Goal: Task Accomplishment & Management: Use online tool/utility

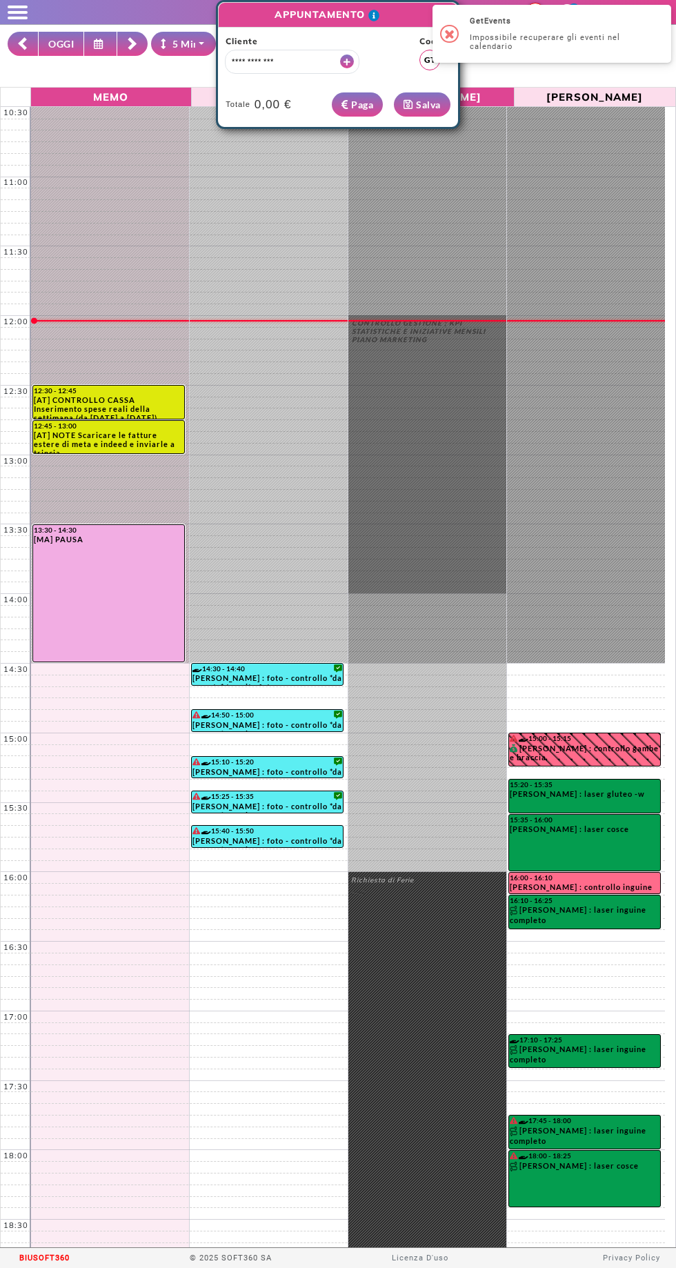
select select "*"
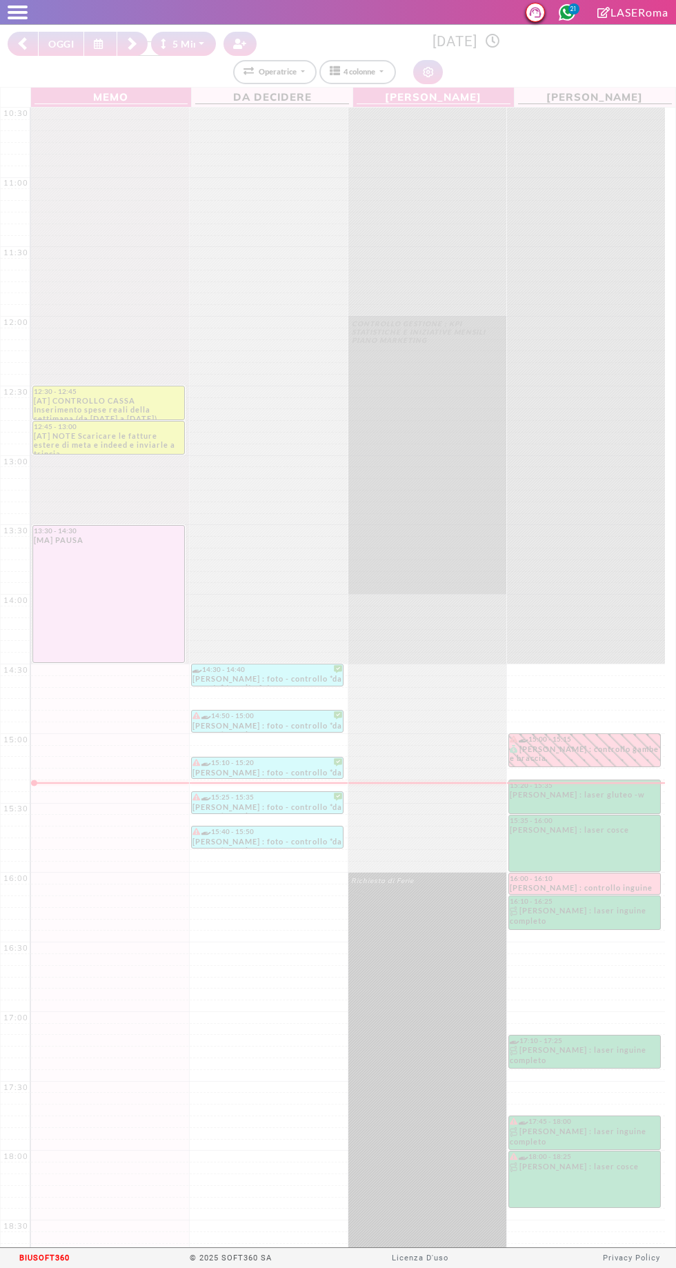
select select "*"
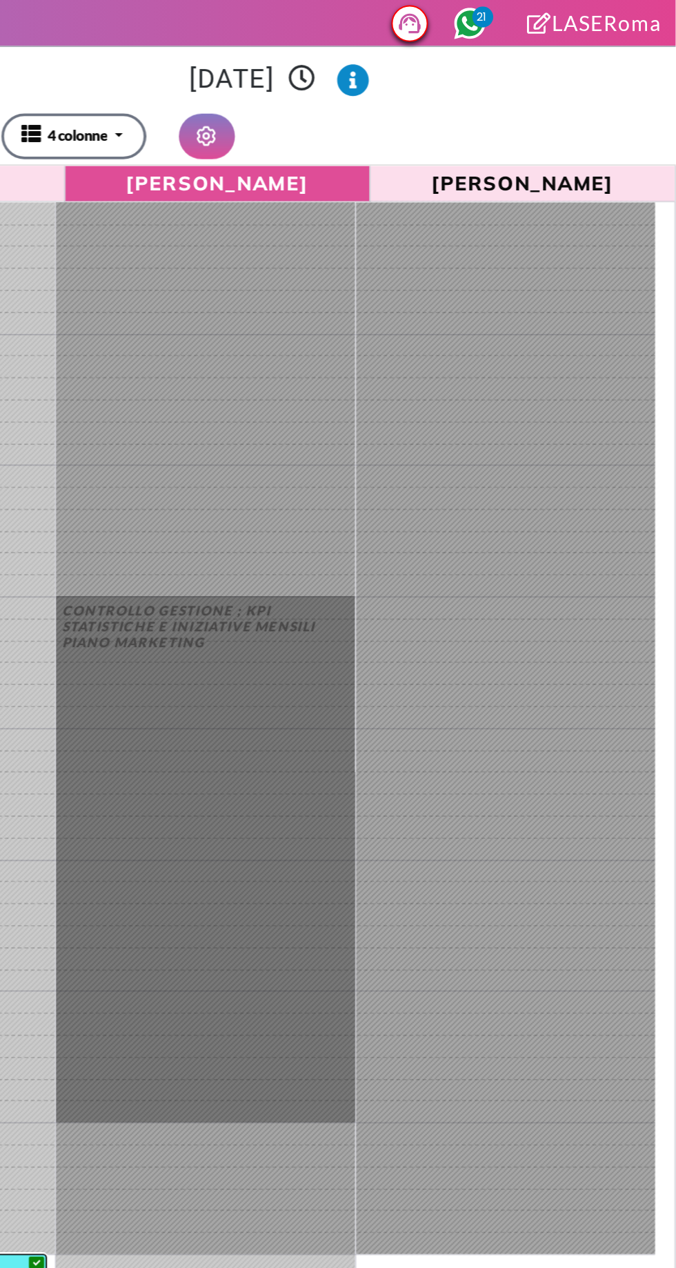
scroll to position [181, 0]
